Goal: Register for event/course

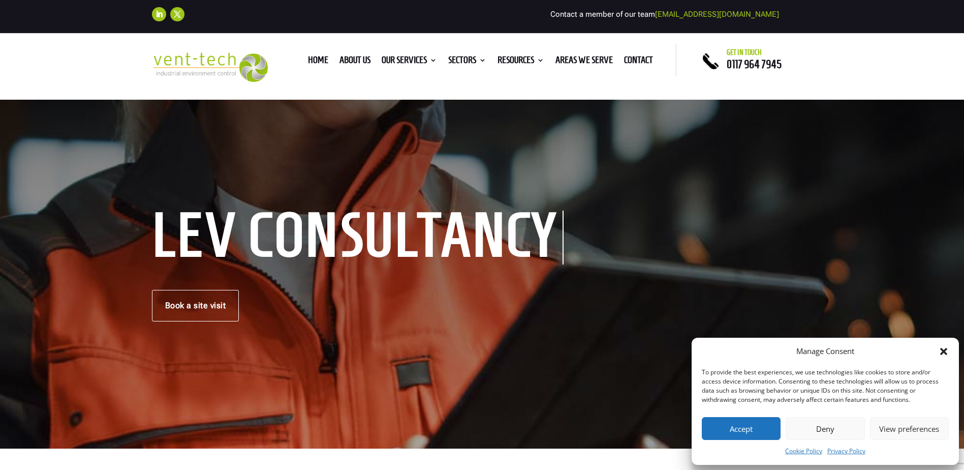
click at [825, 427] on button "Deny" at bounding box center [825, 428] width 79 height 23
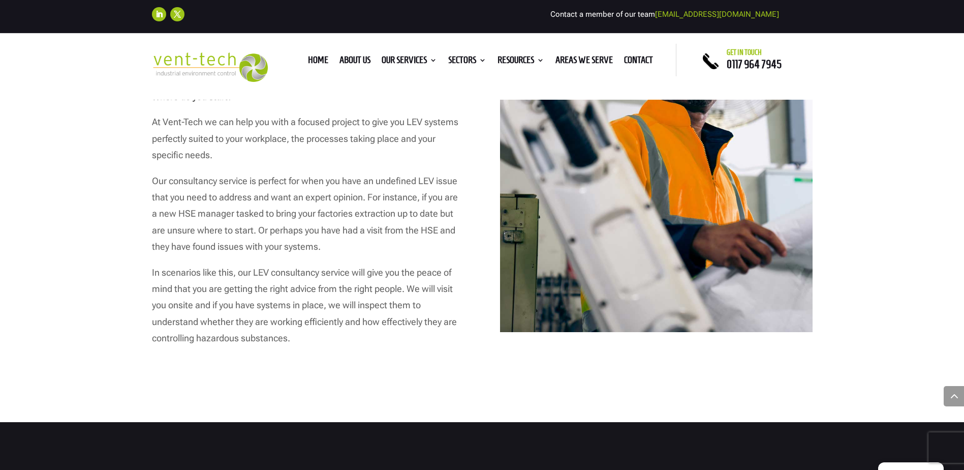
scroll to position [661, 0]
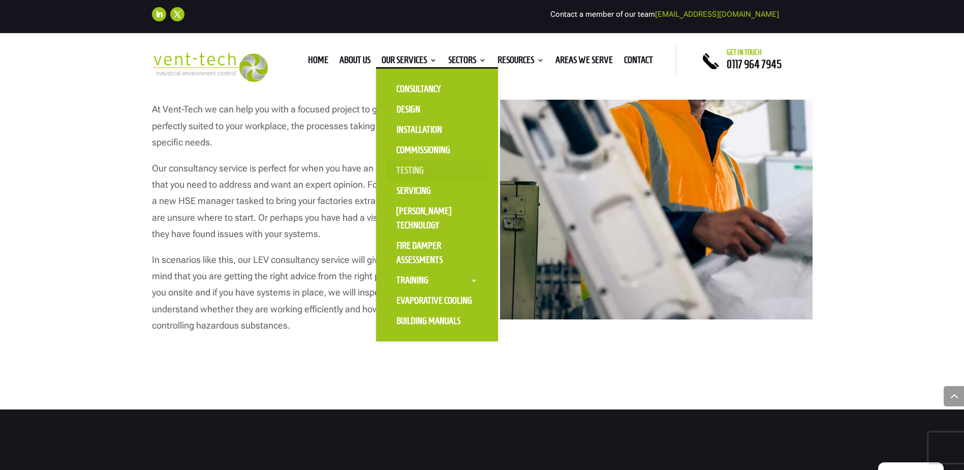
click at [403, 169] on link "Testing" at bounding box center [437, 170] width 102 height 20
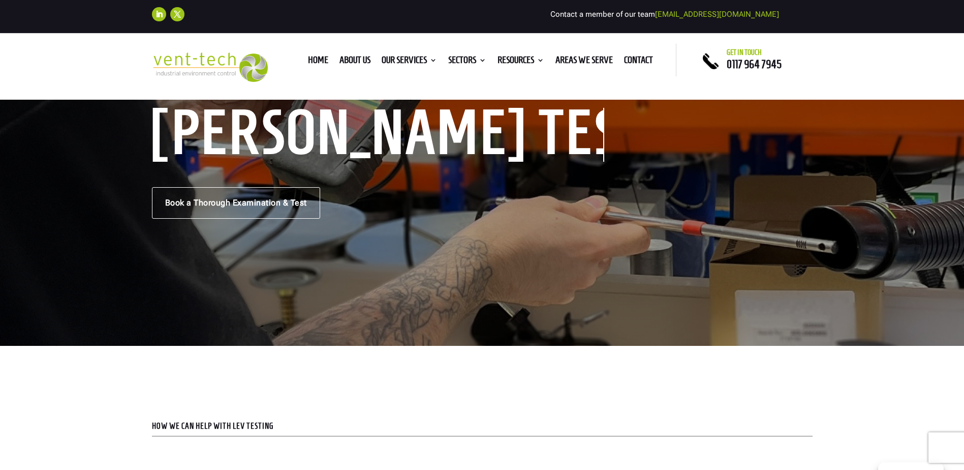
scroll to position [102, 0]
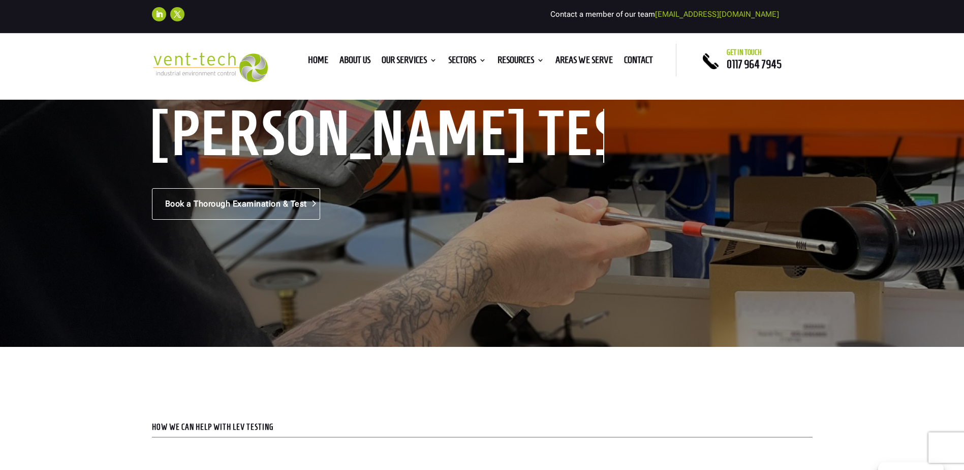
click at [240, 204] on link "Book a Thorough Examination & Test" at bounding box center [236, 204] width 168 height 32
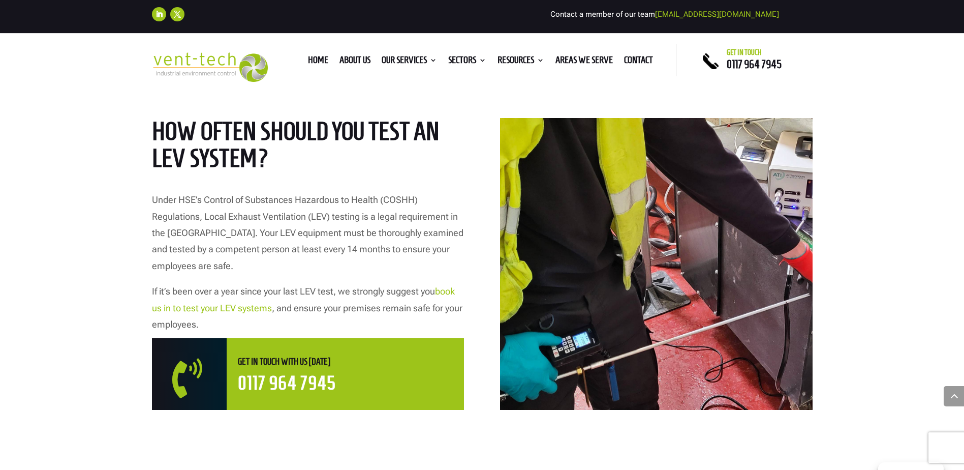
scroll to position [508, 0]
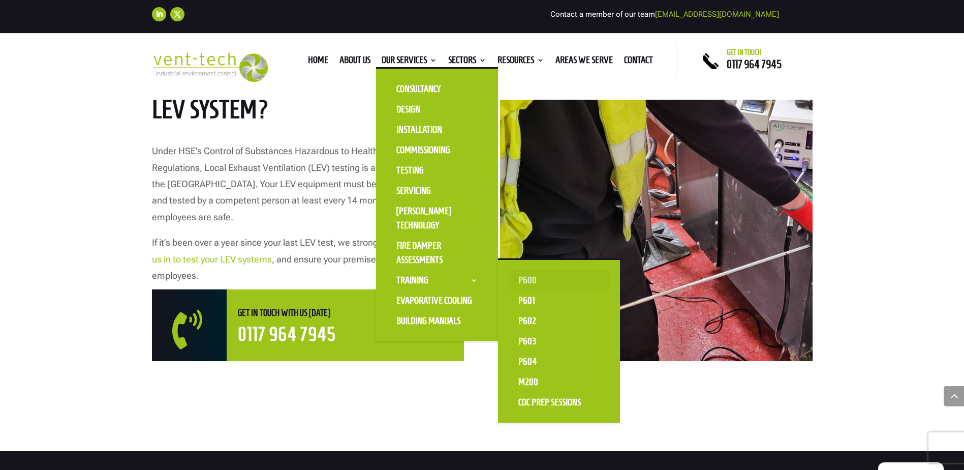
click at [523, 278] on link "P600" at bounding box center [559, 280] width 102 height 20
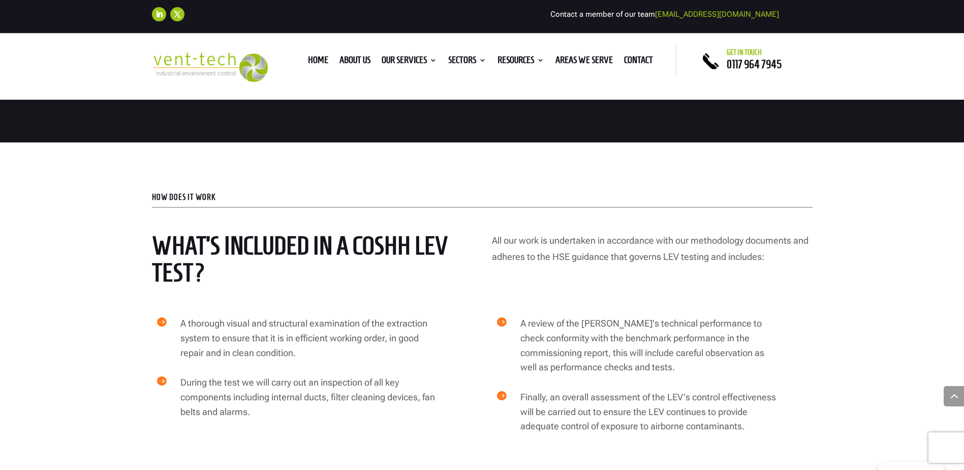
scroll to position [1677, 0]
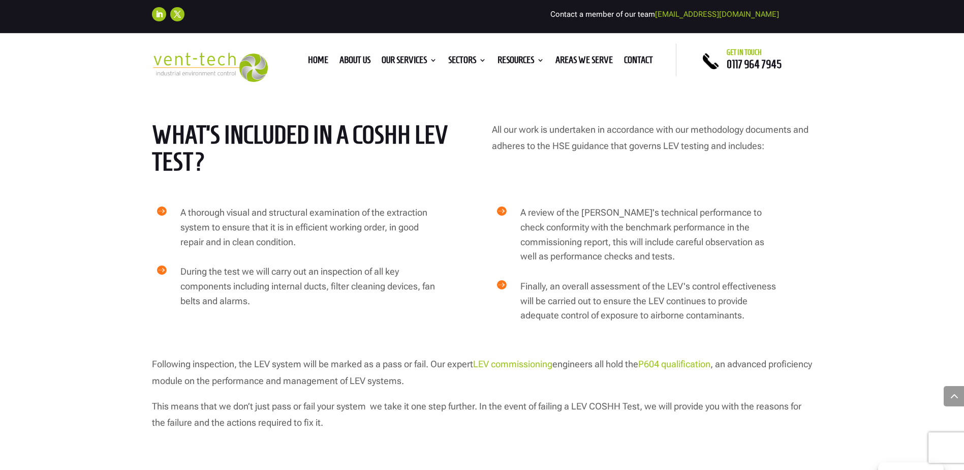
click at [696, 358] on link "P604 qualification" at bounding box center [674, 363] width 72 height 11
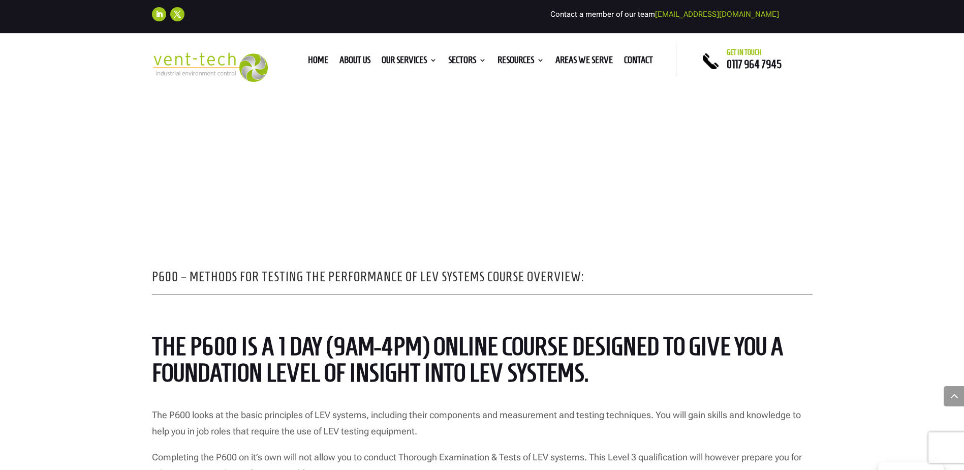
scroll to position [152, 0]
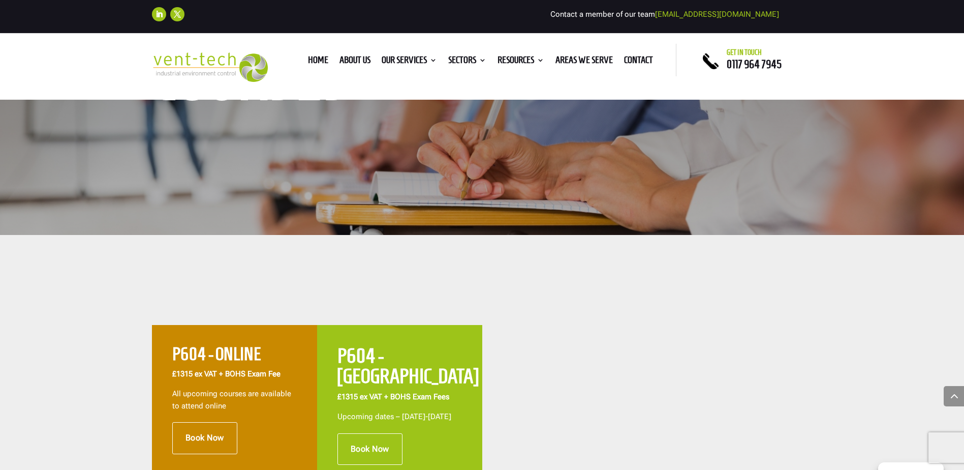
scroll to position [152, 0]
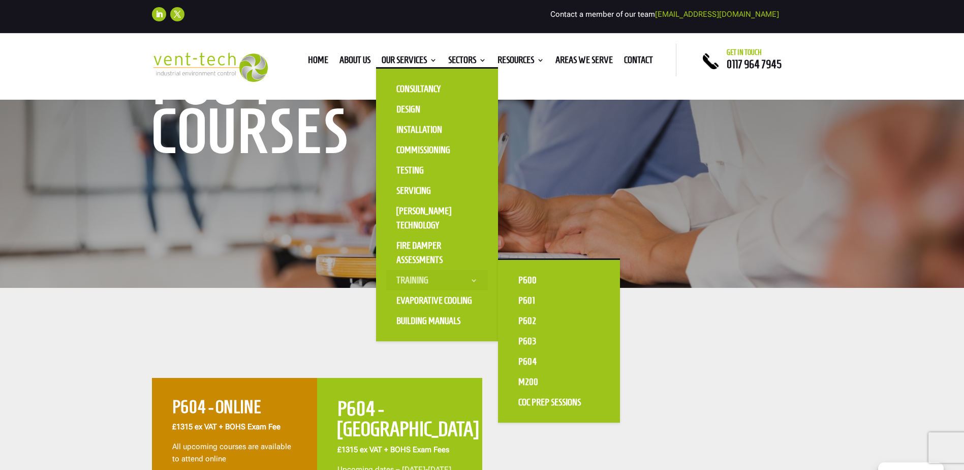
click at [467, 280] on link "Training" at bounding box center [437, 280] width 102 height 20
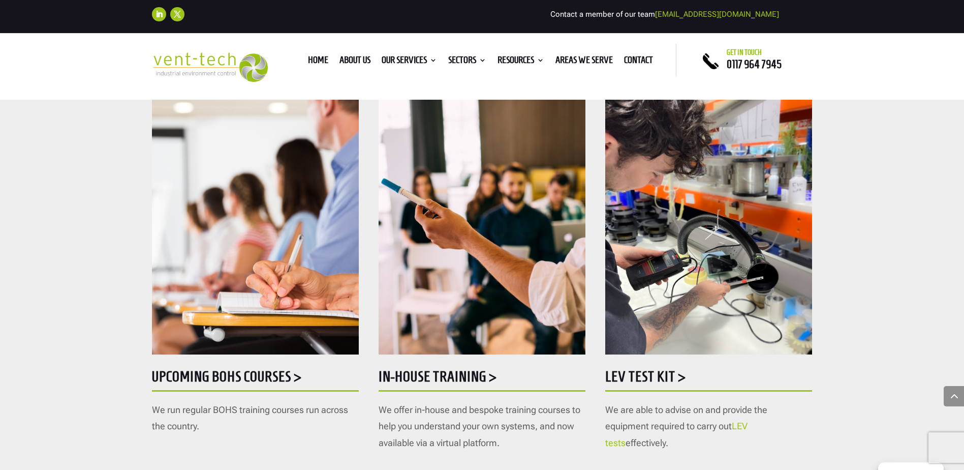
scroll to position [559, 0]
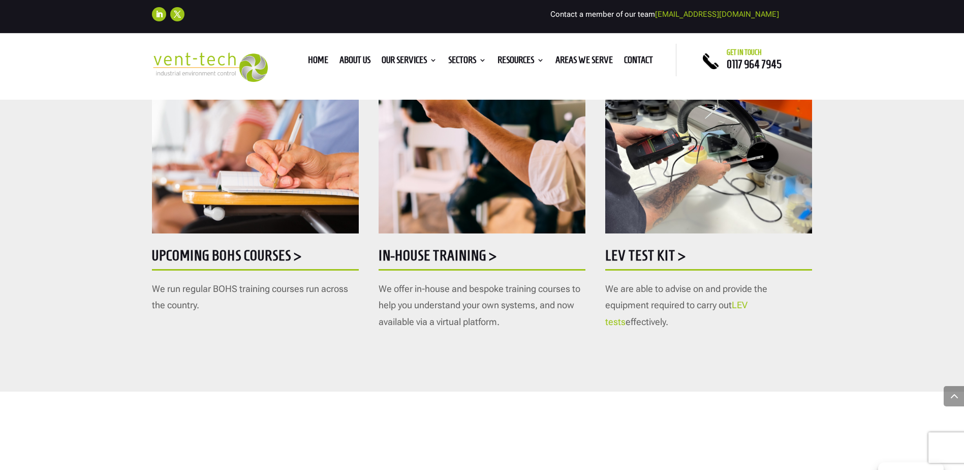
drag, startPoint x: 637, startPoint y: 252, endPoint x: 578, endPoint y: 324, distance: 93.2
click at [578, 324] on p "We offer in-house and bespoke training courses to help you understand your own …" at bounding box center [482, 304] width 207 height 49
click at [647, 257] on h5 "LEV Test Kit >" at bounding box center [708, 258] width 207 height 20
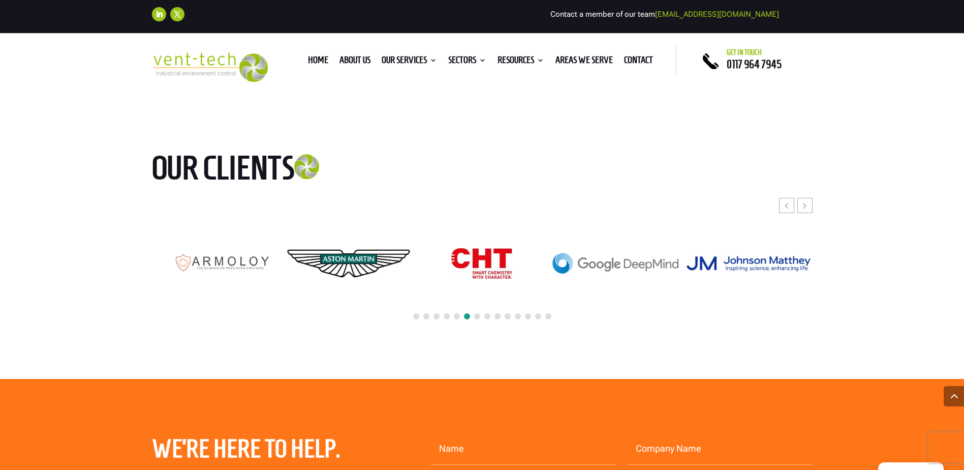
scroll to position [3150, 0]
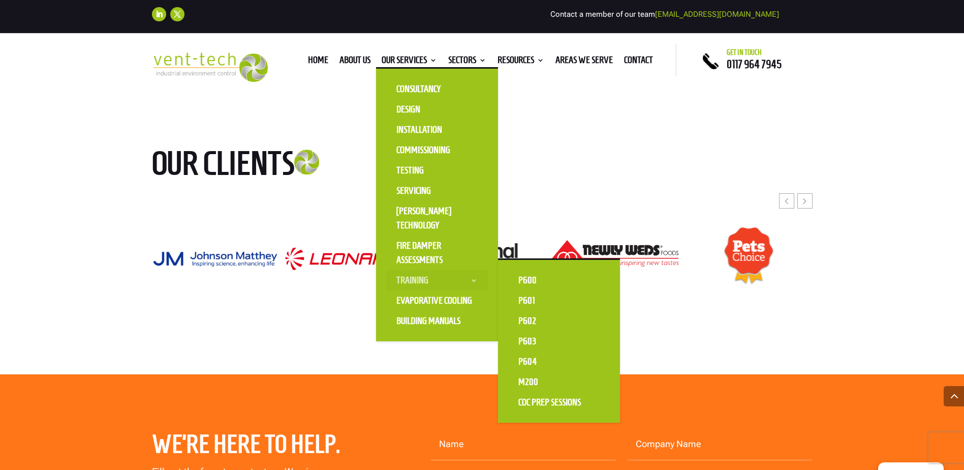
click at [418, 285] on link "Training" at bounding box center [437, 280] width 102 height 20
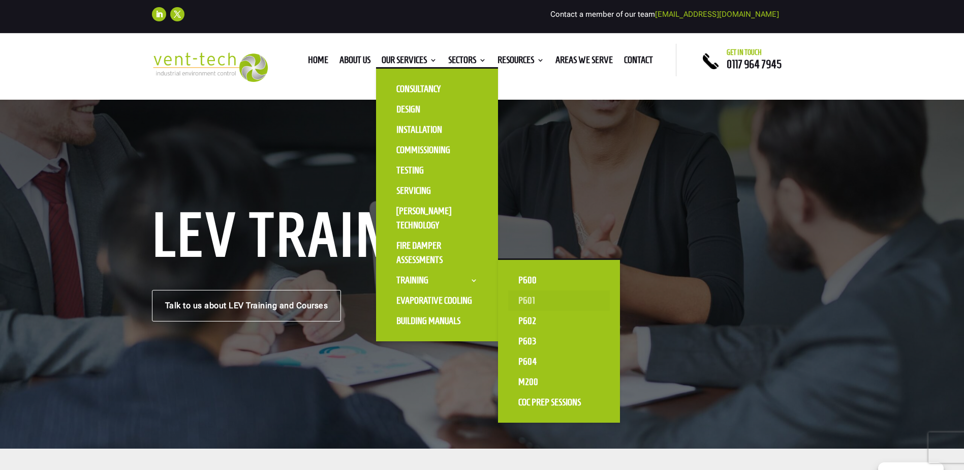
click at [524, 300] on link "P601" at bounding box center [559, 300] width 102 height 20
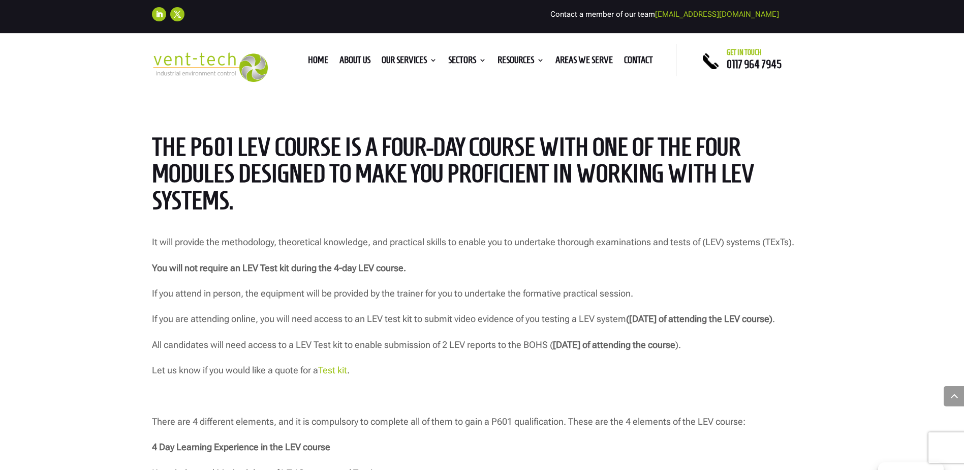
scroll to position [813, 0]
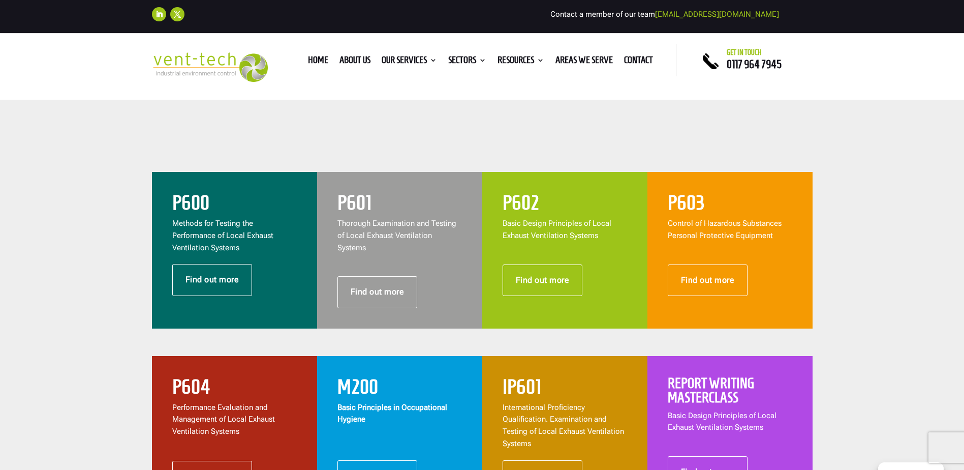
scroll to position [457, 0]
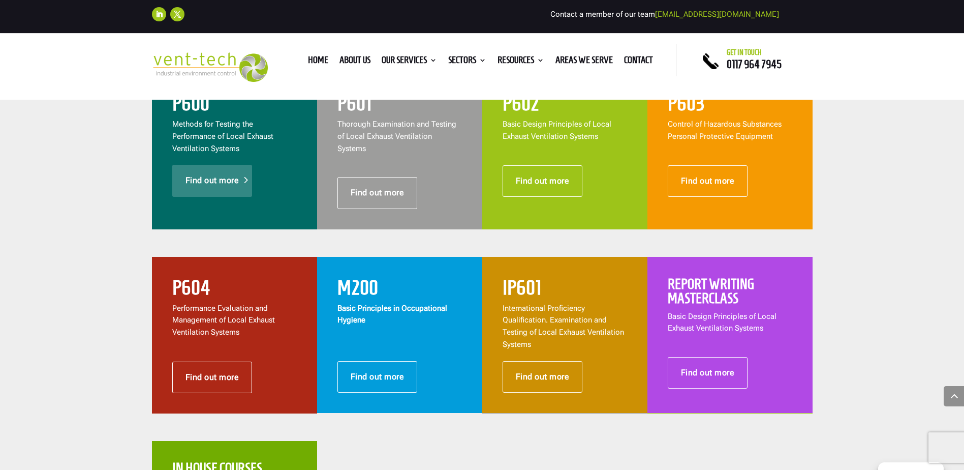
click at [212, 179] on link "Find out more" at bounding box center [212, 181] width 80 height 32
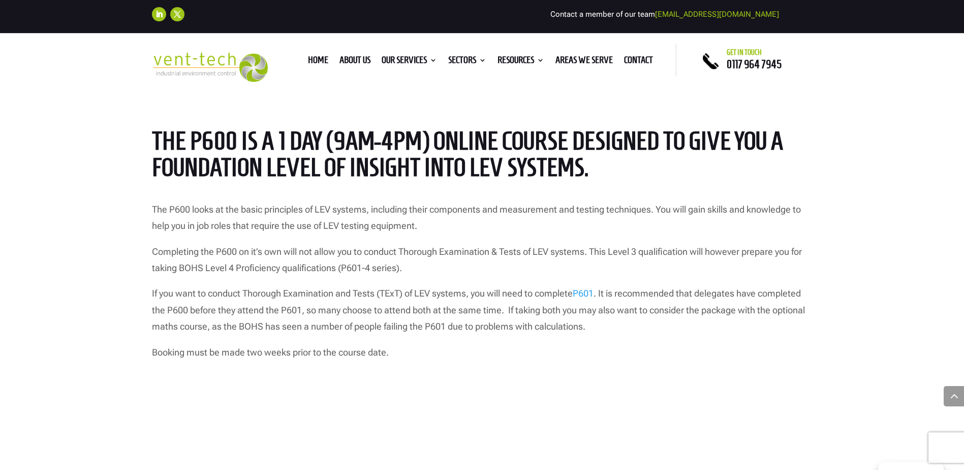
scroll to position [813, 0]
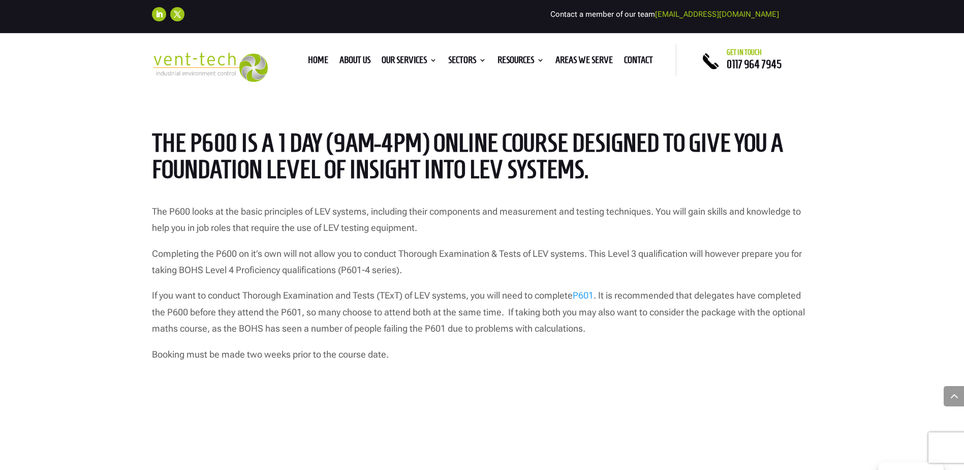
click at [592, 295] on link "P601" at bounding box center [583, 295] width 21 height 11
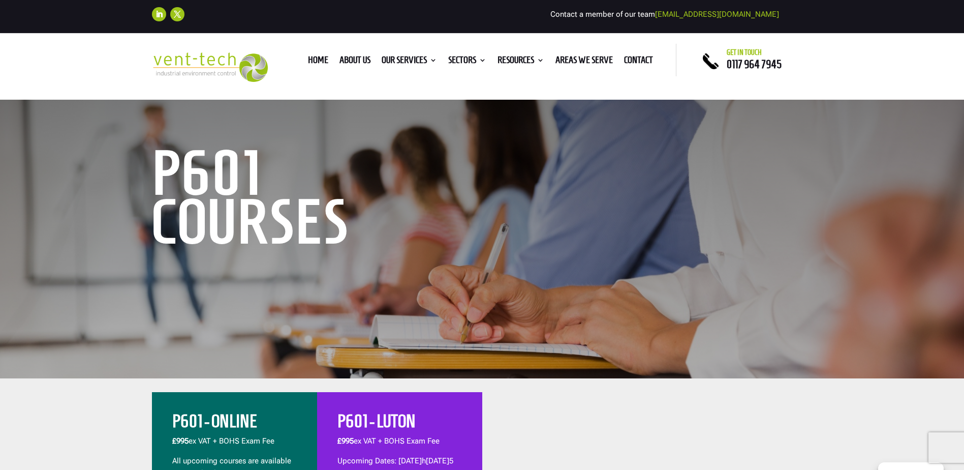
scroll to position [203, 0]
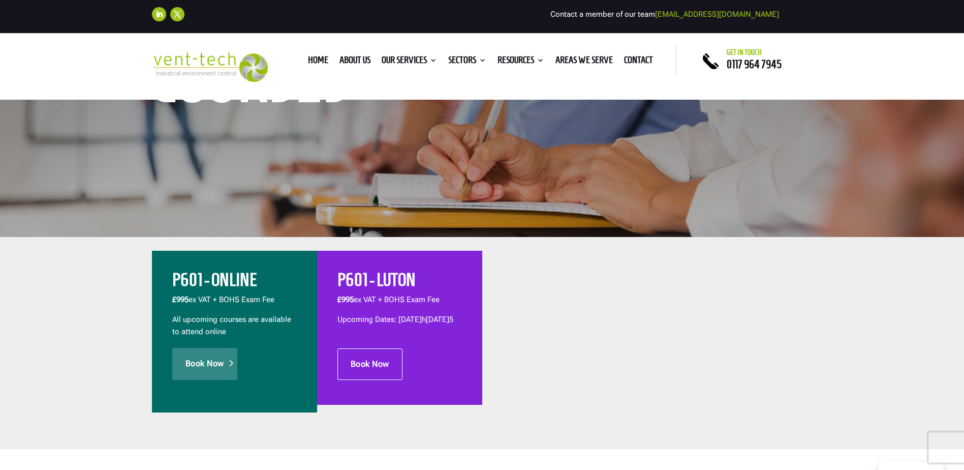
click at [208, 358] on link "Book Now" at bounding box center [204, 364] width 65 height 32
